Goal: Information Seeking & Learning: Learn about a topic

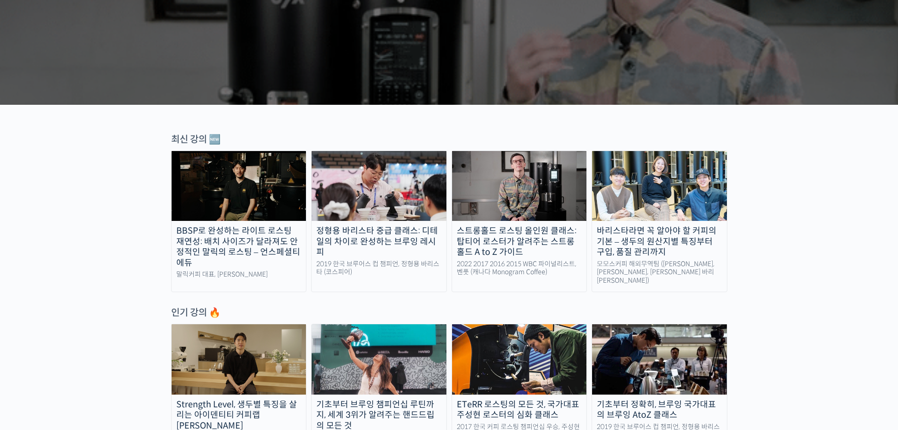
scroll to position [330, 0]
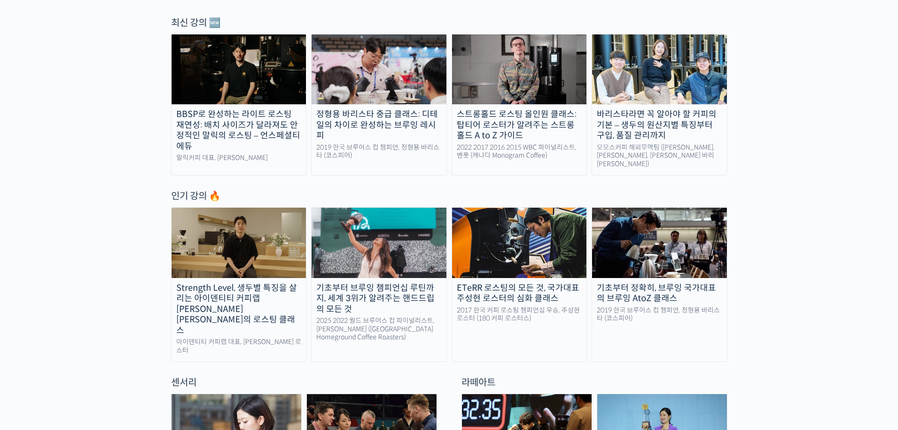
click at [406, 236] on img at bounding box center [379, 242] width 135 height 70
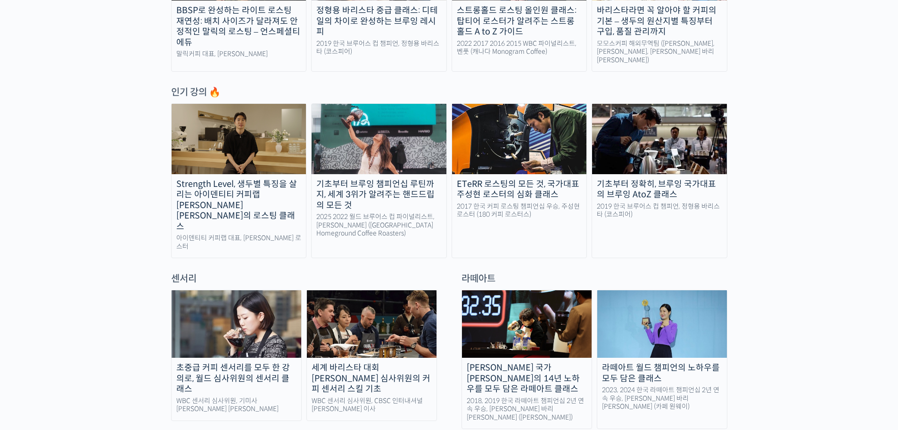
scroll to position [472, 0]
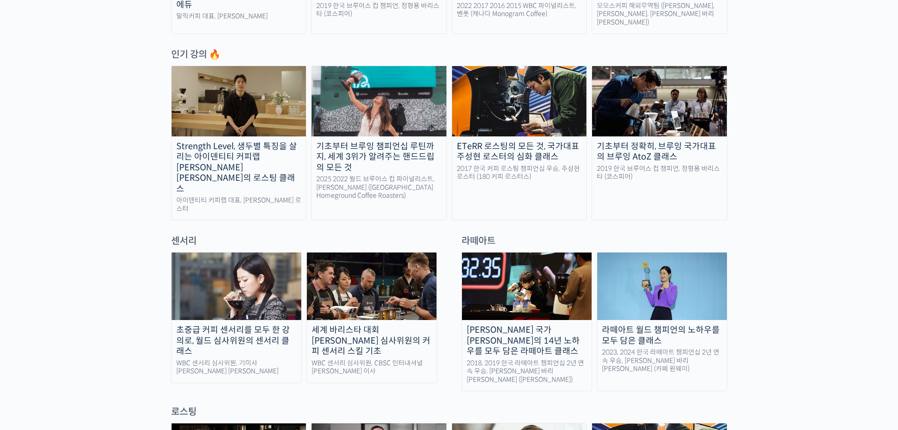
click at [229, 270] on img at bounding box center [237, 285] width 130 height 67
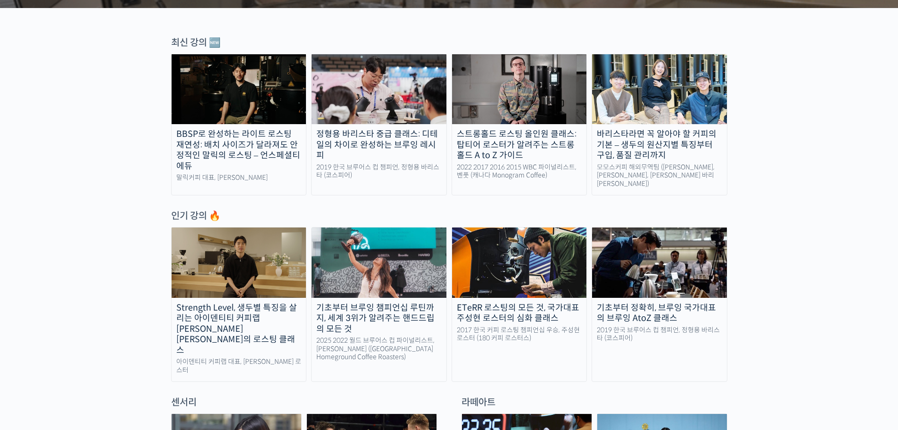
scroll to position [330, 0]
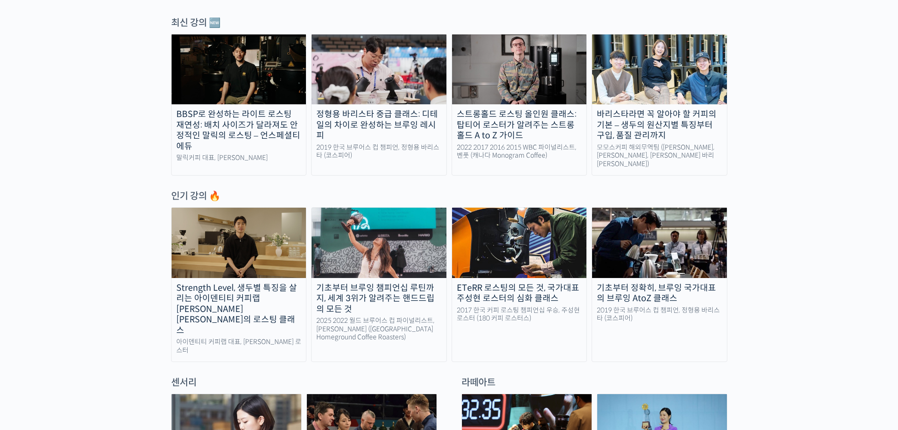
click at [192, 190] on div "인기 강의 🔥" at bounding box center [449, 196] width 556 height 13
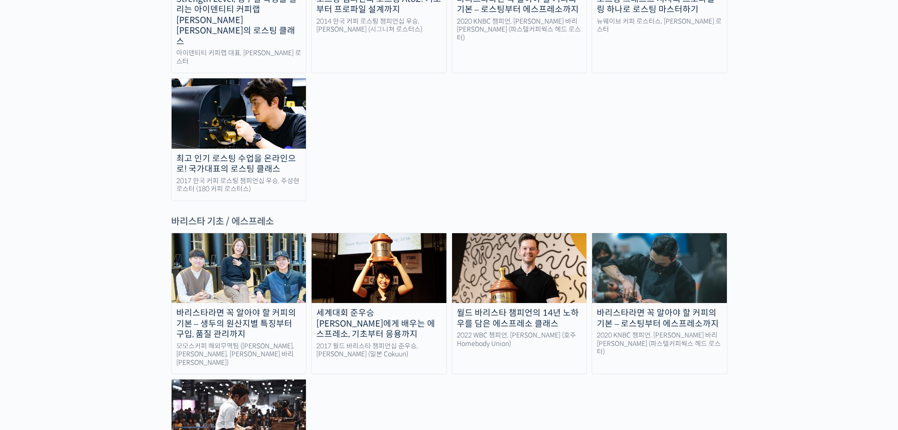
scroll to position [1132, 0]
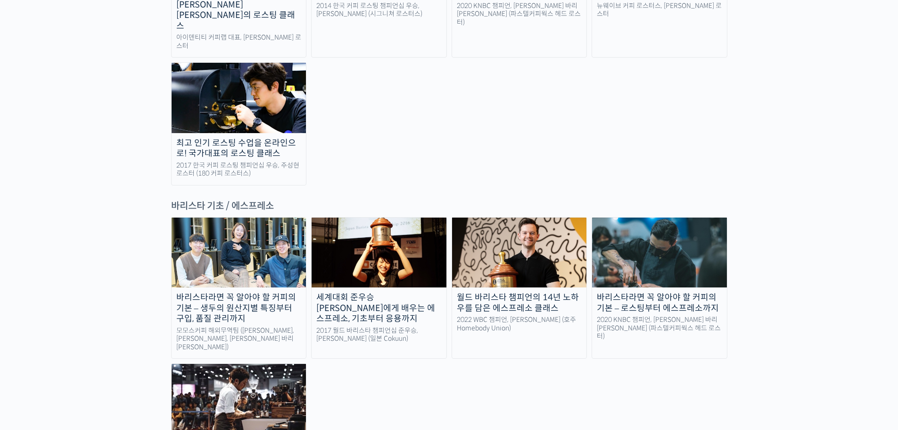
click at [351, 217] on img at bounding box center [379, 252] width 135 height 70
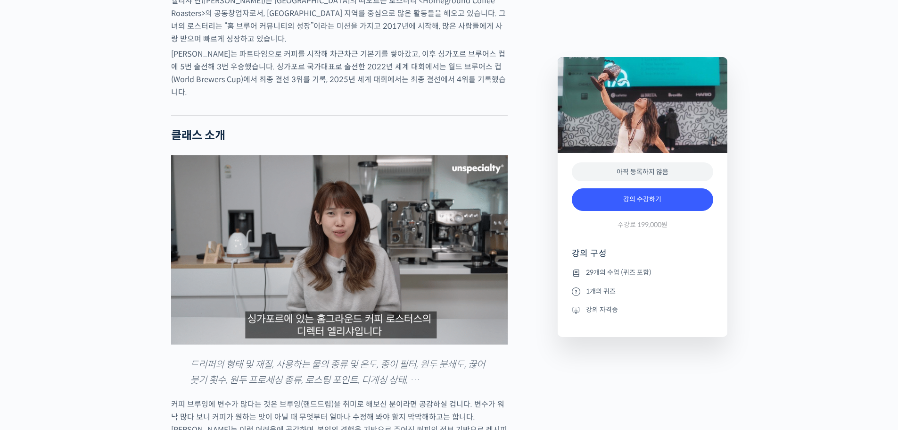
scroll to position [754, 0]
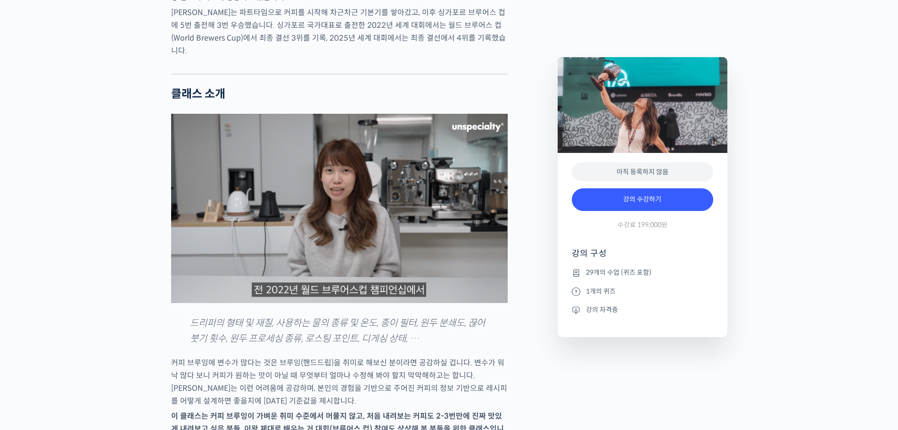
click at [426, 190] on img at bounding box center [339, 208] width 337 height 189
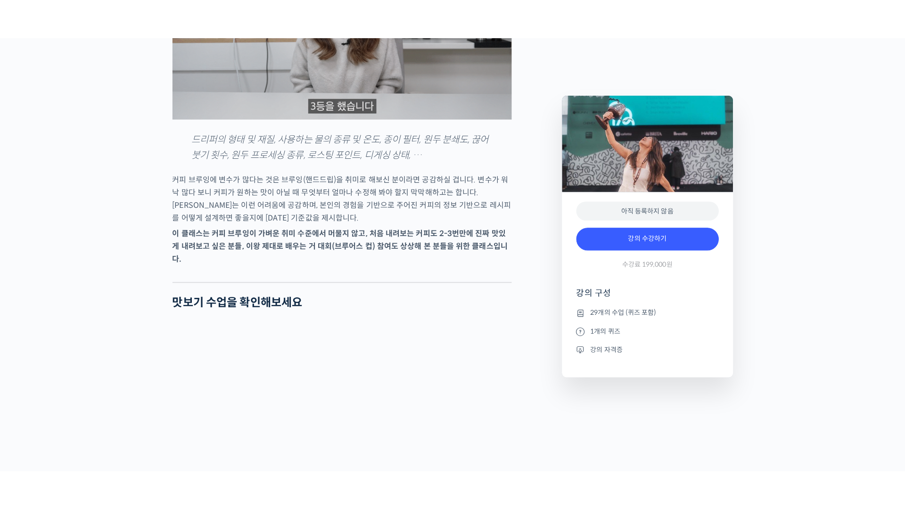
scroll to position [1132, 0]
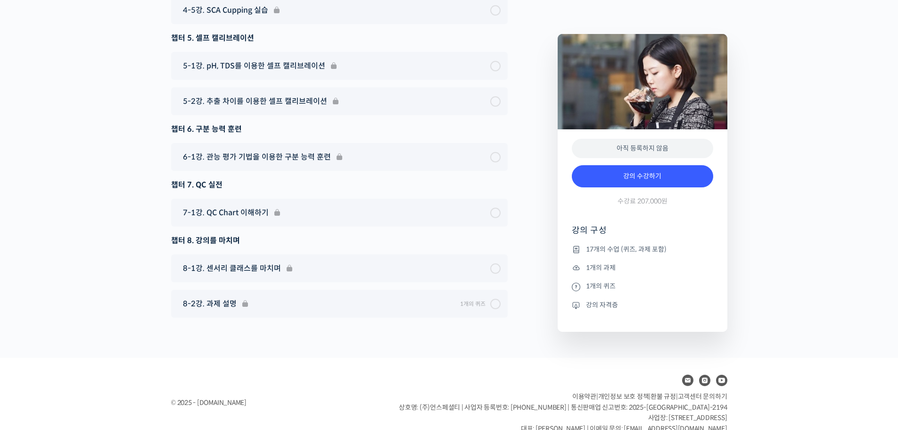
scroll to position [6569, 0]
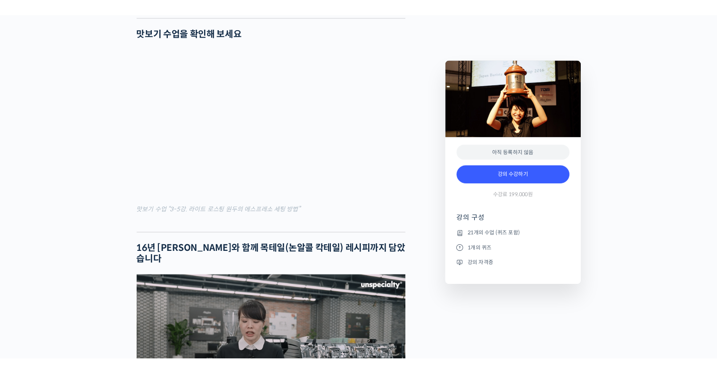
scroll to position [1179, 0]
